Goal: Use online tool/utility: Utilize a website feature to perform a specific function

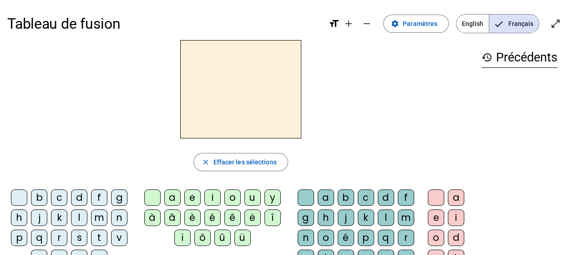
click at [86, 216] on div "l" at bounding box center [79, 217] width 16 height 16
click at [191, 197] on div "e" at bounding box center [192, 197] width 16 height 16
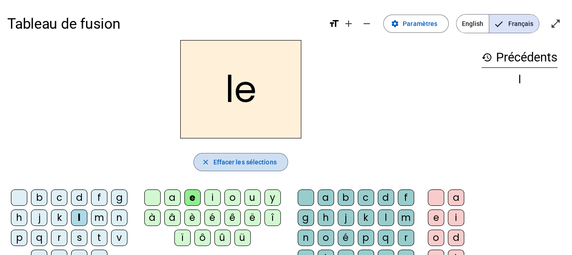
click at [255, 158] on span "Effacer les sélections" at bounding box center [244, 162] width 63 height 11
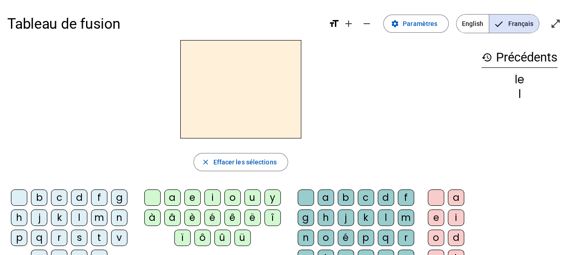
click at [80, 221] on div "l" at bounding box center [79, 217] width 16 height 16
click at [251, 192] on div "u" at bounding box center [252, 197] width 16 height 16
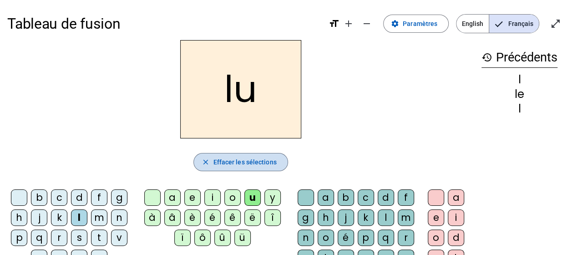
click at [231, 156] on span "button" at bounding box center [240, 162] width 93 height 22
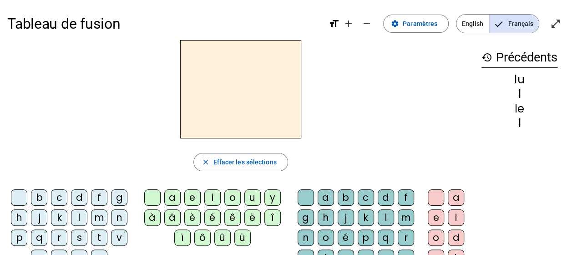
click at [104, 238] on div "t" at bounding box center [99, 237] width 16 height 16
click at [249, 192] on div "u" at bounding box center [252, 197] width 16 height 16
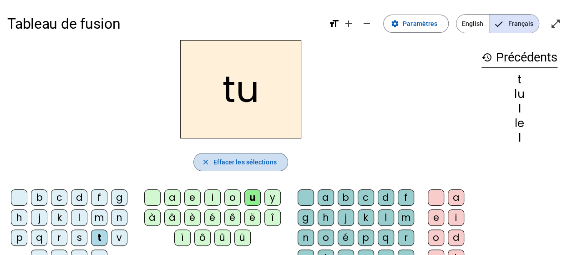
click at [218, 164] on span "Effacer les sélections" at bounding box center [244, 162] width 63 height 11
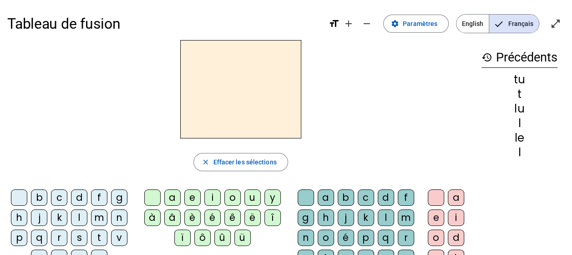
click at [81, 192] on div "d" at bounding box center [79, 197] width 16 height 16
click at [248, 194] on div "u" at bounding box center [252, 197] width 16 height 16
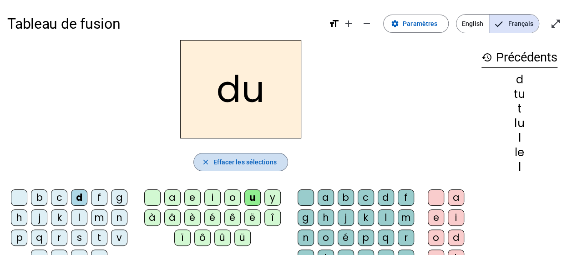
click at [229, 160] on span "Effacer les sélections" at bounding box center [244, 162] width 63 height 11
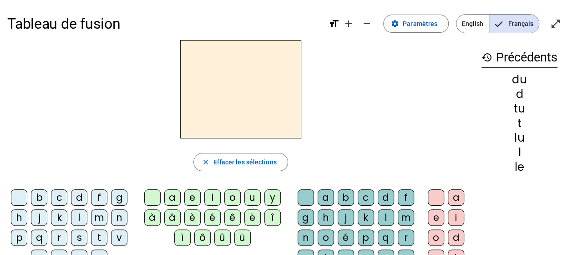
click at [78, 197] on div "d" at bounding box center [79, 197] width 16 height 16
click at [195, 196] on div "e" at bounding box center [192, 197] width 16 height 16
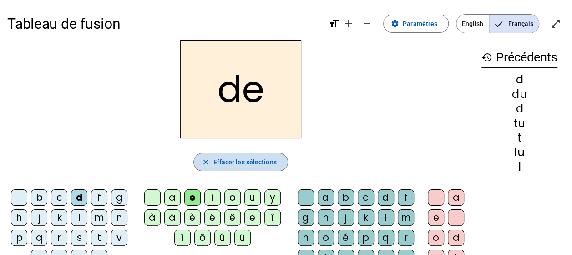
click at [212, 163] on span "button" at bounding box center [240, 162] width 93 height 22
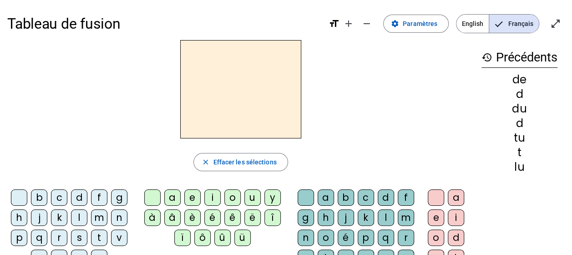
click at [101, 239] on div "t" at bounding box center [99, 237] width 16 height 16
click at [193, 196] on div "e" at bounding box center [192, 197] width 16 height 16
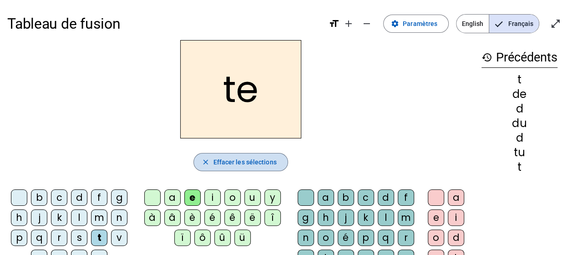
click at [256, 159] on span "Effacer les sélections" at bounding box center [244, 162] width 63 height 11
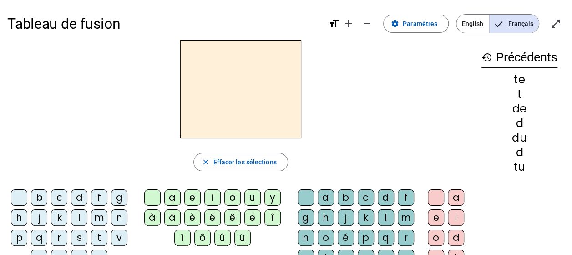
click at [97, 234] on div "t" at bounding box center [99, 237] width 16 height 16
click at [176, 190] on div "a" at bounding box center [172, 197] width 16 height 16
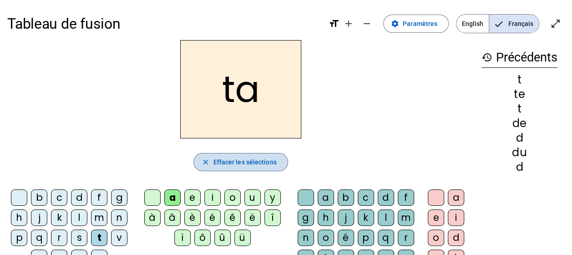
click at [252, 154] on span "button" at bounding box center [240, 162] width 93 height 22
